Goal: Task Accomplishment & Management: Manage account settings

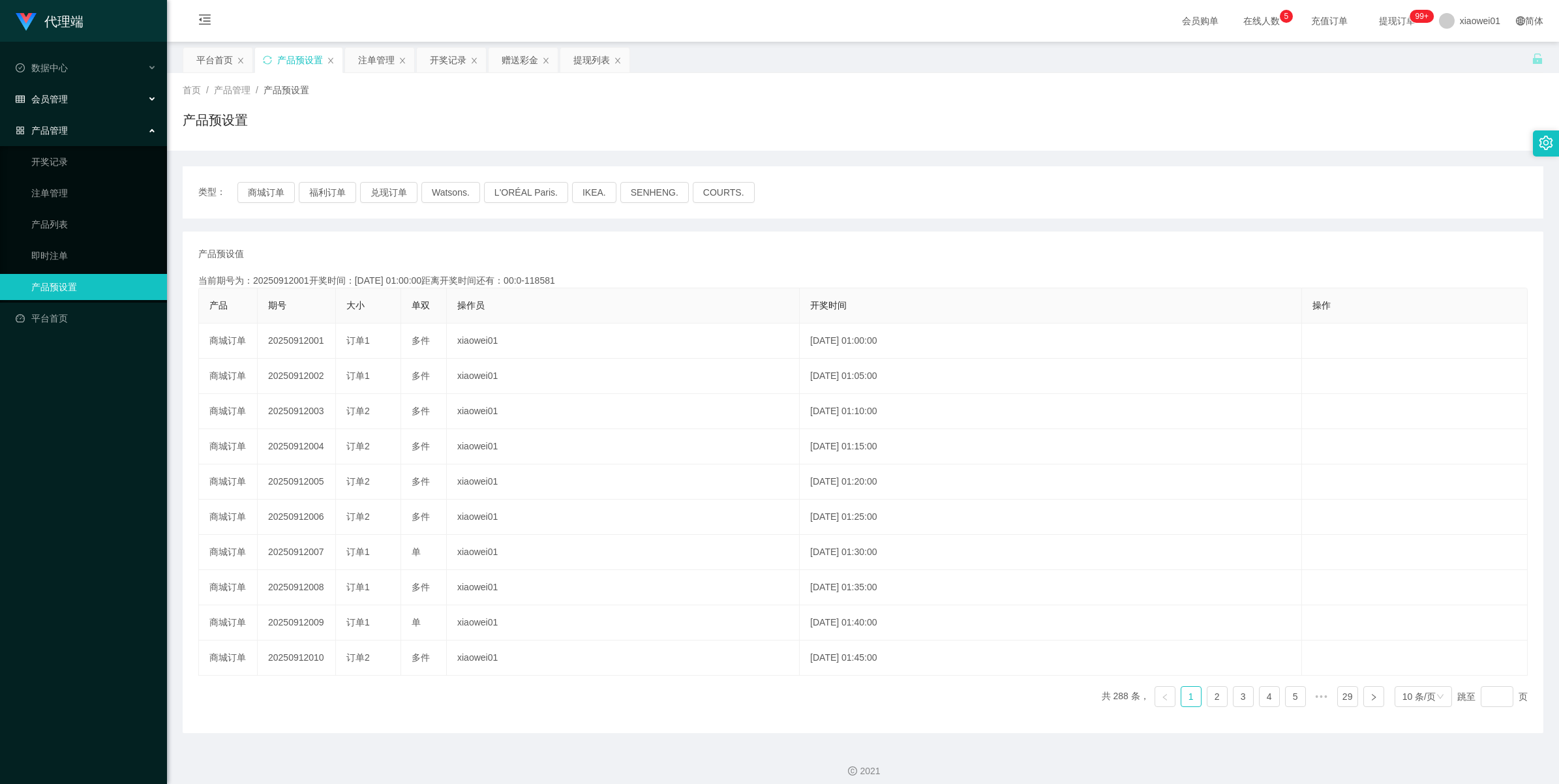
click at [67, 93] on div "会员管理" at bounding box center [83, 100] width 167 height 26
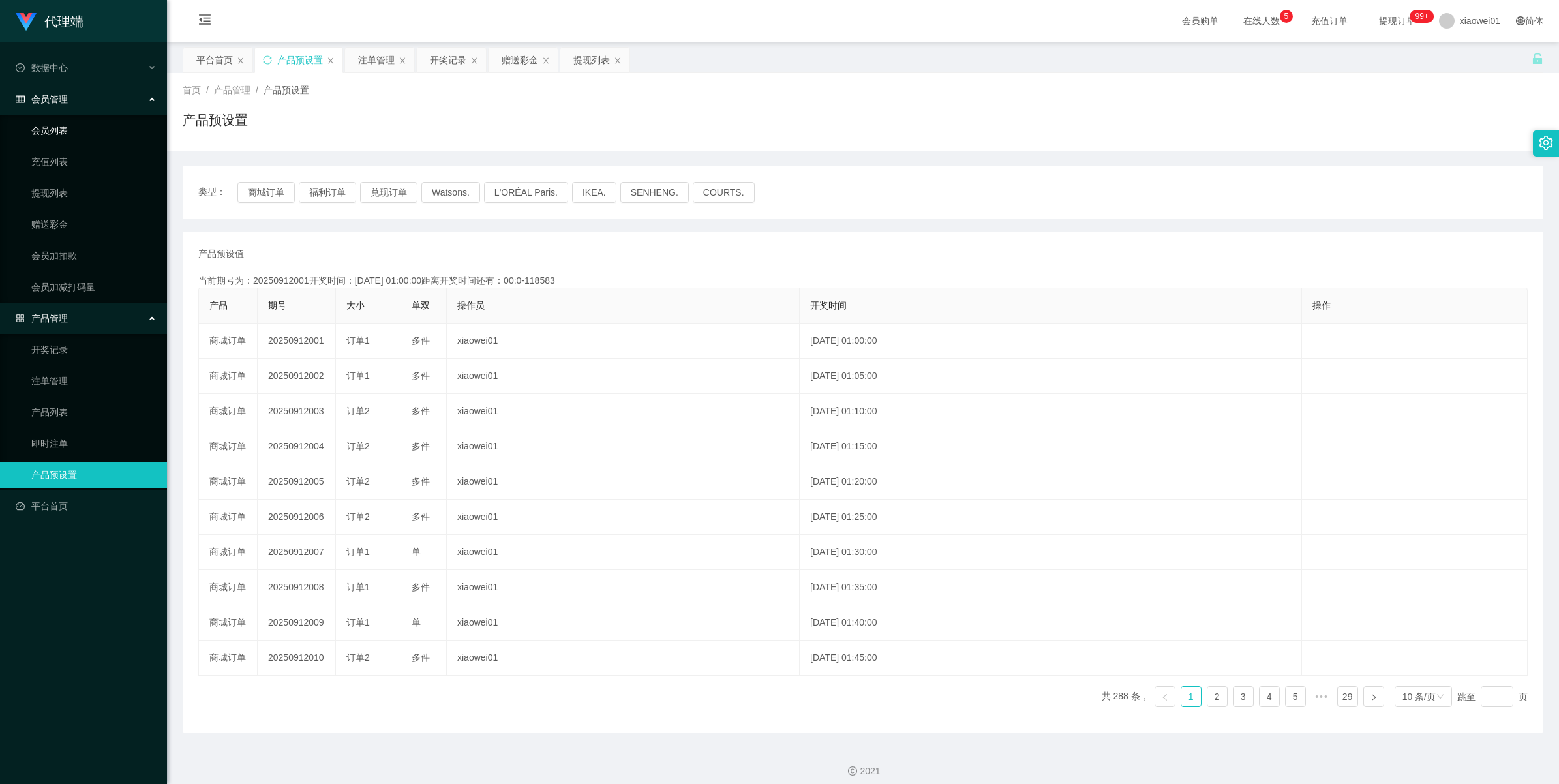
click at [51, 128] on link "会员列表" at bounding box center [94, 131] width 125 height 26
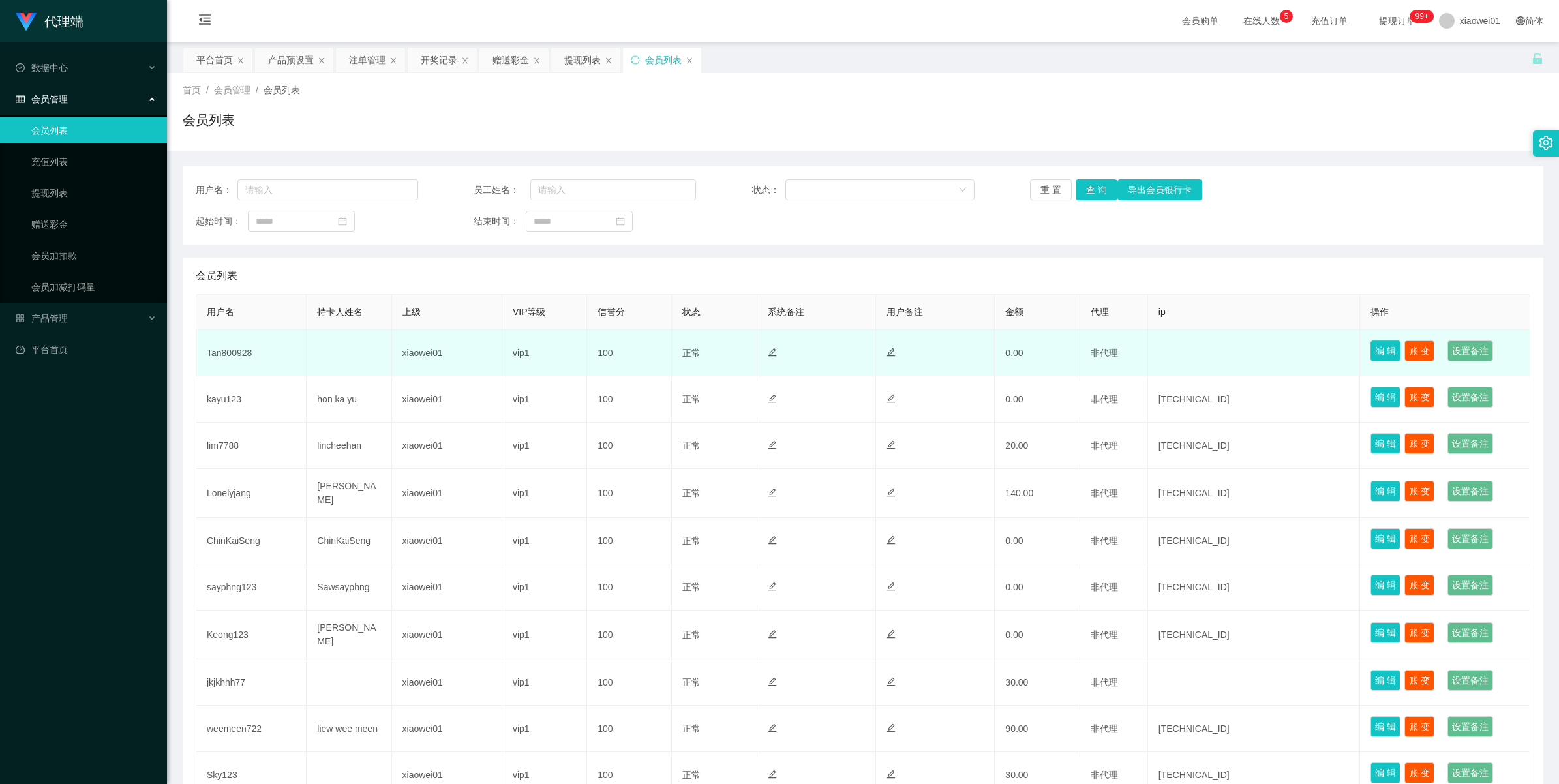
click at [911, 360] on button "编 辑" at bounding box center [1385, 350] width 30 height 21
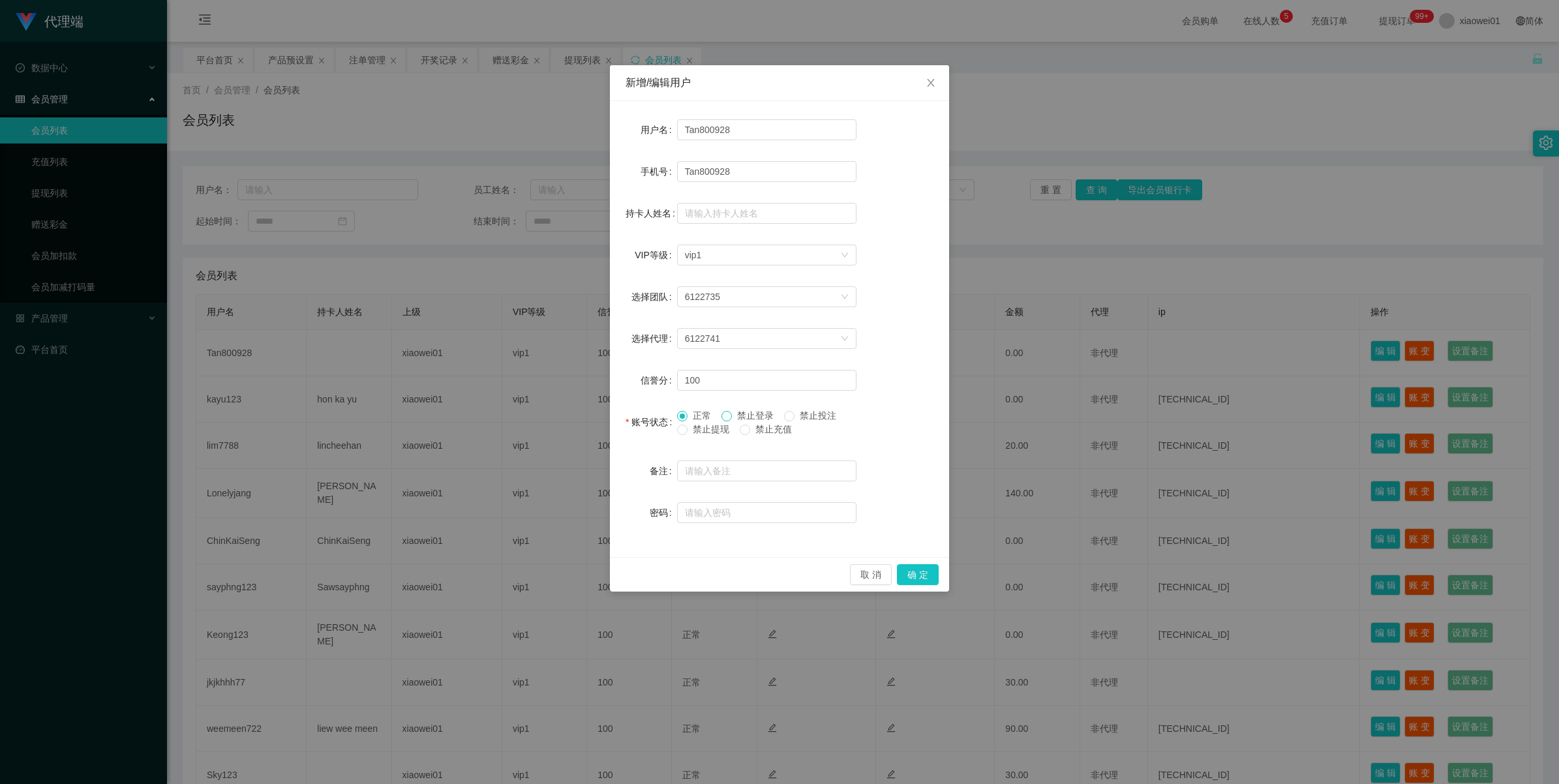
click at [732, 416] on span at bounding box center [727, 415] width 11 height 11
click at [804, 420] on span "禁止投注" at bounding box center [817, 415] width 47 height 11
click at [859, 574] on button "取 消" at bounding box center [871, 574] width 42 height 21
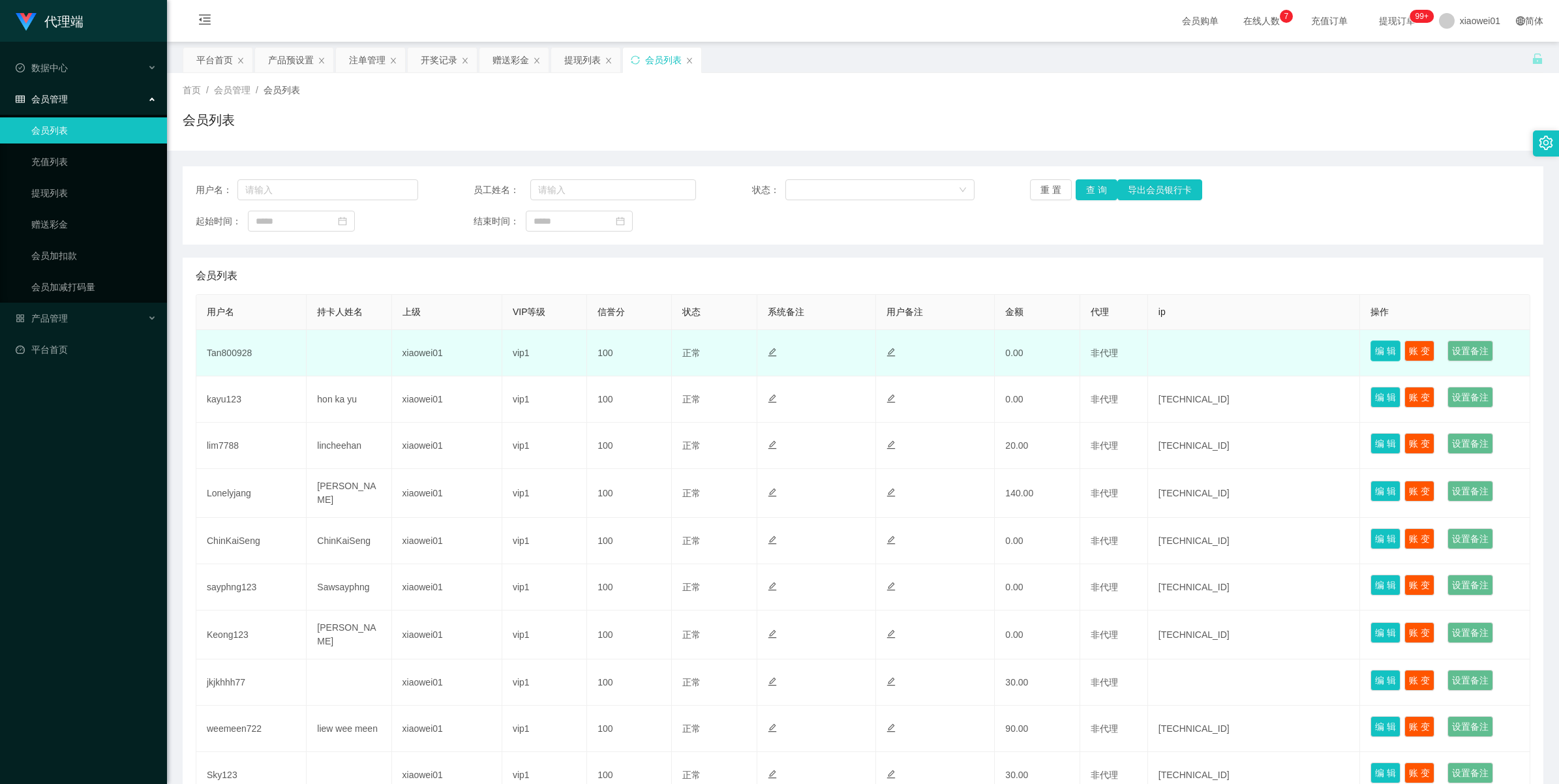
click at [911, 344] on button "编 辑" at bounding box center [1385, 350] width 30 height 21
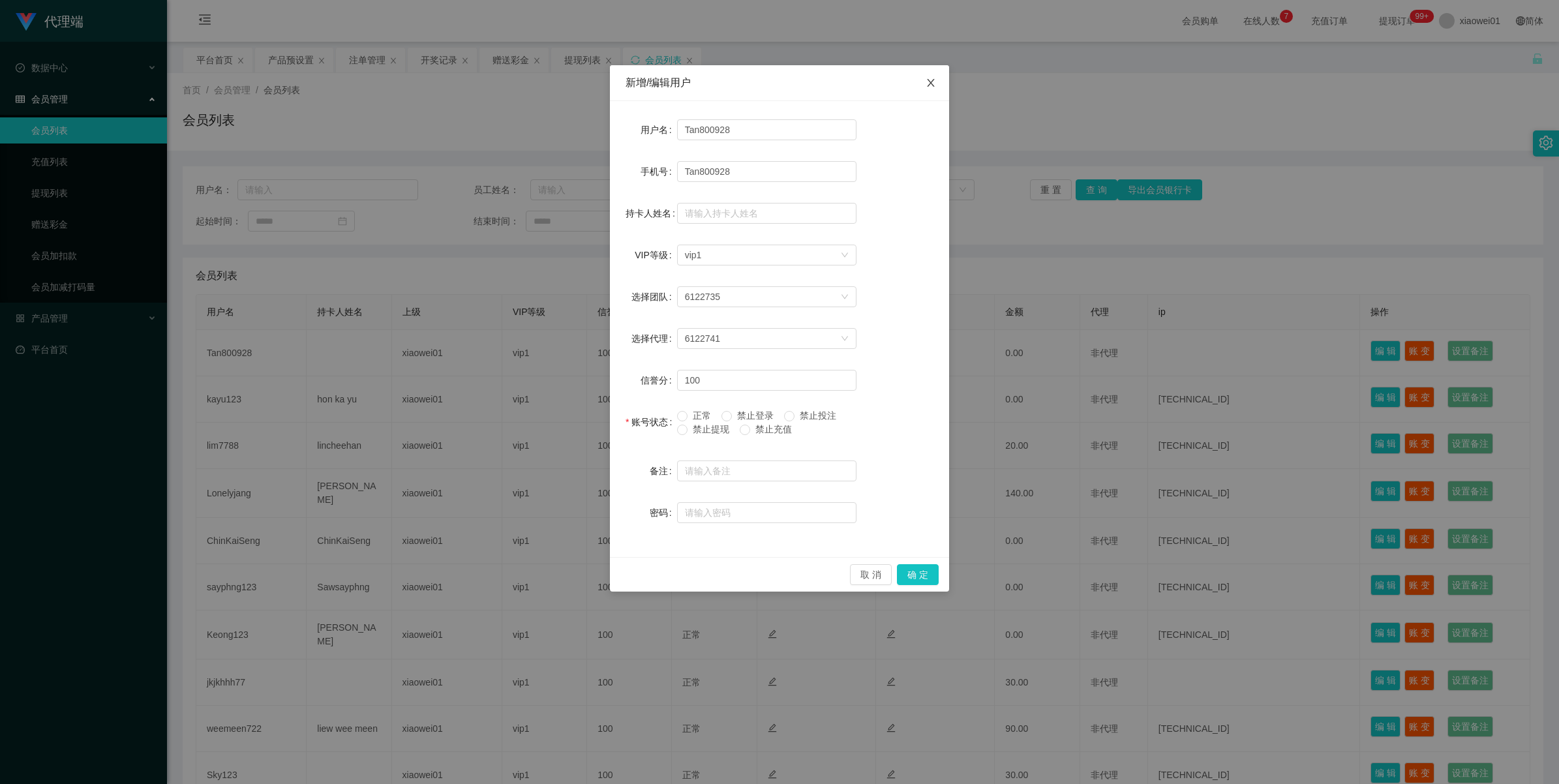
click at [911, 88] on icon "图标: close" at bounding box center [931, 82] width 11 height 11
